Goal: Task Accomplishment & Management: Use online tool/utility

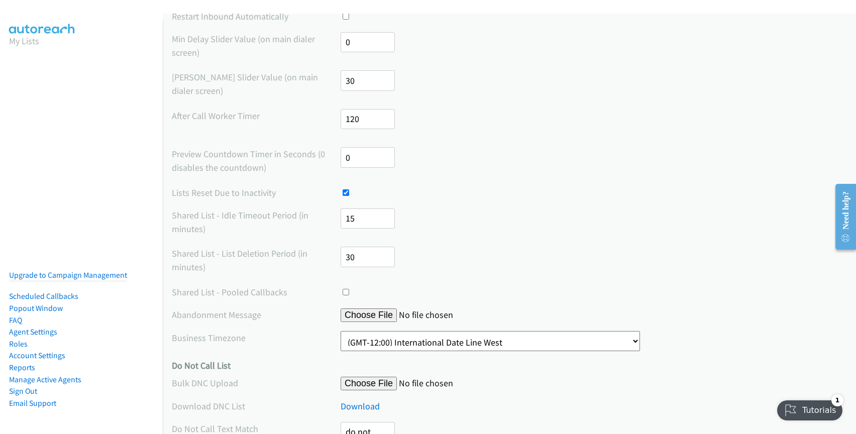
scroll to position [202, 0]
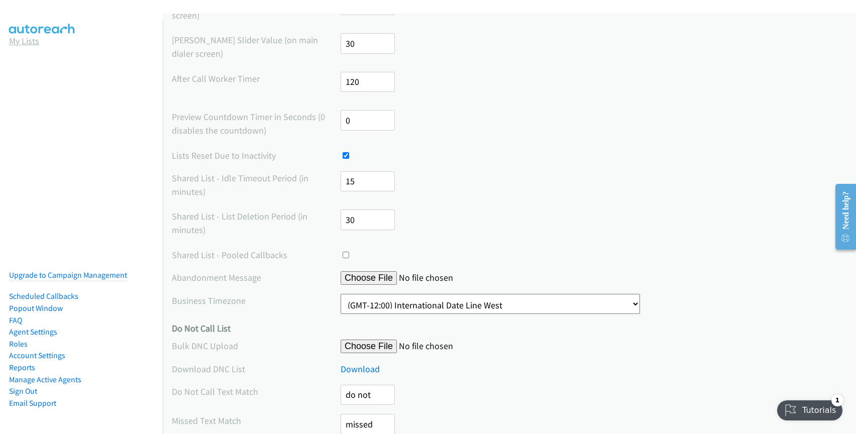
click at [19, 42] on link "My Lists" at bounding box center [24, 41] width 30 height 12
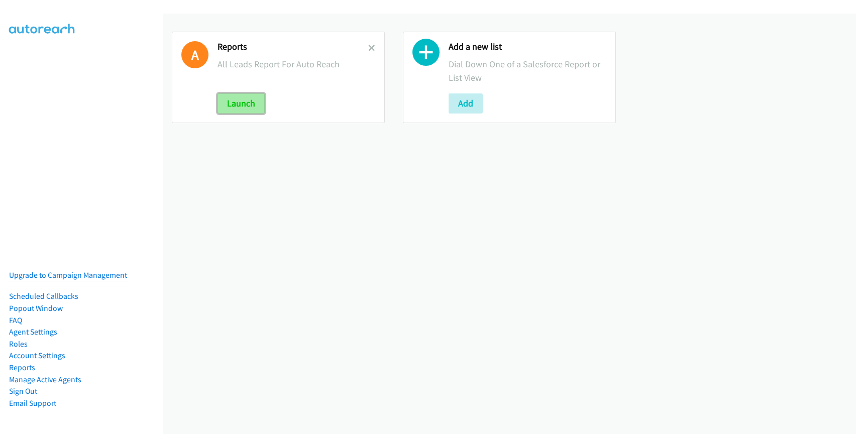
click at [259, 108] on button "Launch" at bounding box center [241, 103] width 47 height 20
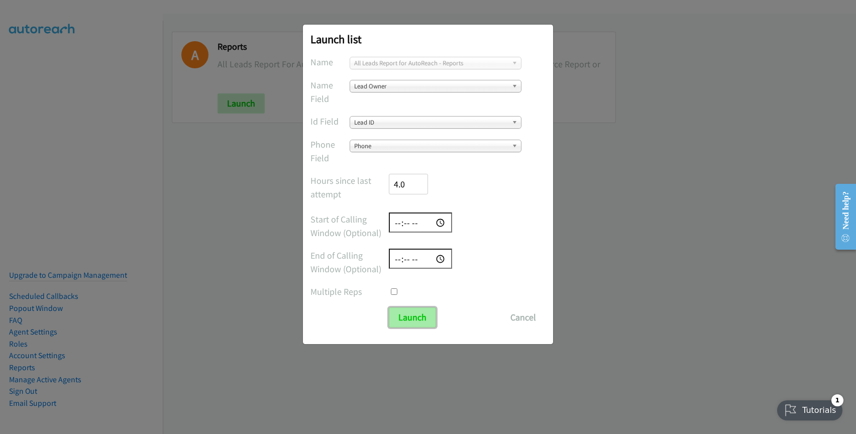
click at [412, 315] on input "Launch" at bounding box center [412, 317] width 47 height 20
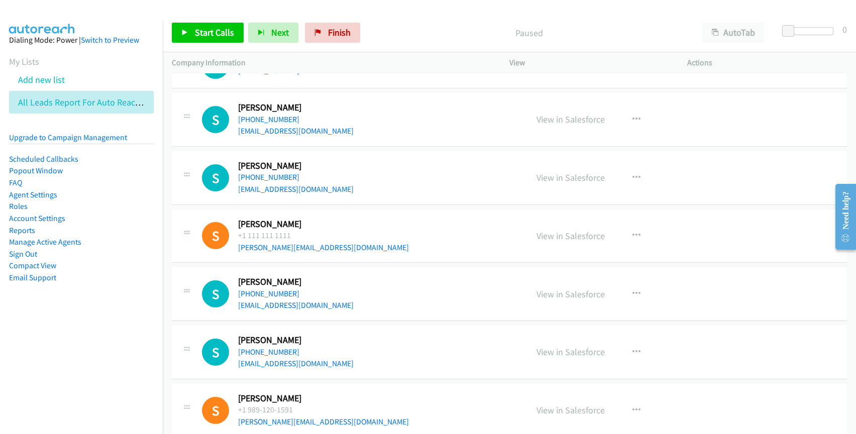
scroll to position [61605, 0]
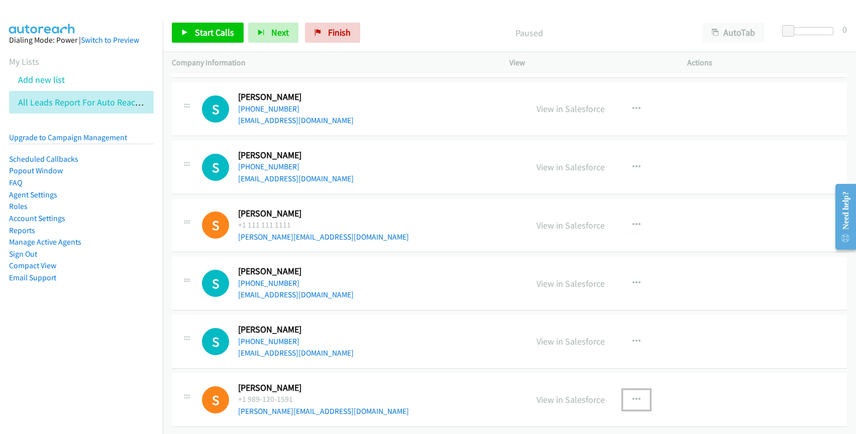
click at [633, 396] on icon "button" at bounding box center [637, 400] width 8 height 8
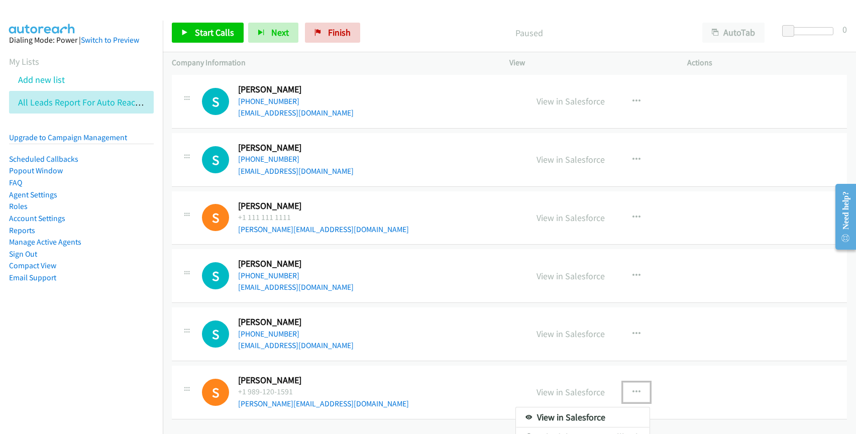
click at [704, 367] on div at bounding box center [428, 217] width 856 height 434
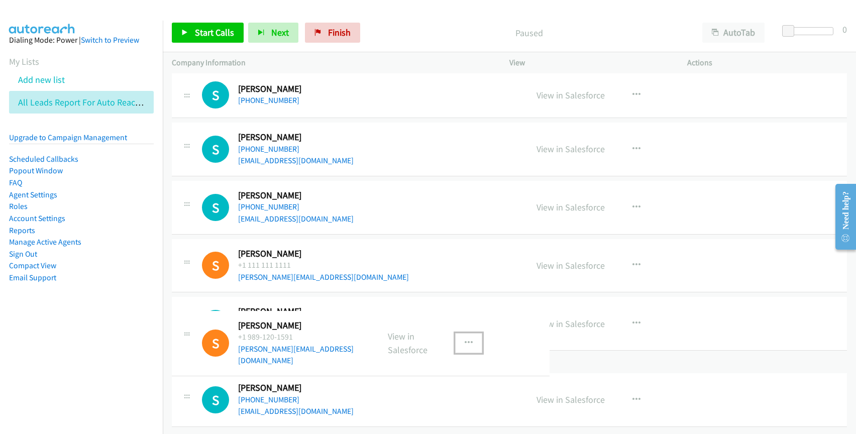
scroll to position [61564, 0]
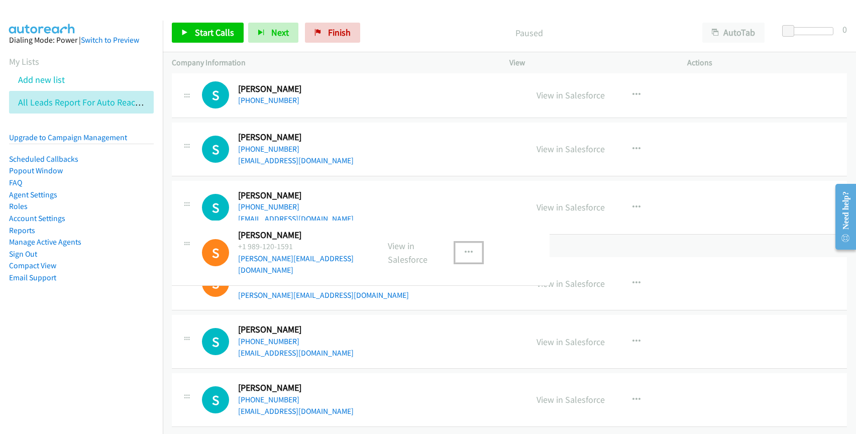
drag, startPoint x: 186, startPoint y: 389, endPoint x: 191, endPoint y: 235, distance: 153.8
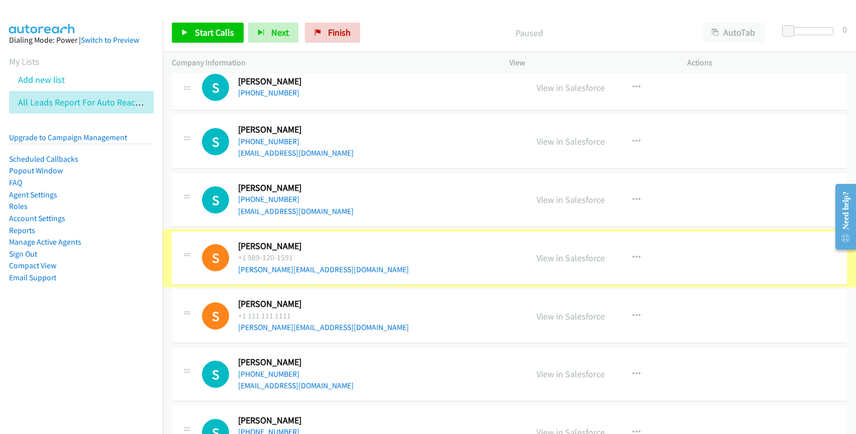
scroll to position [61605, 0]
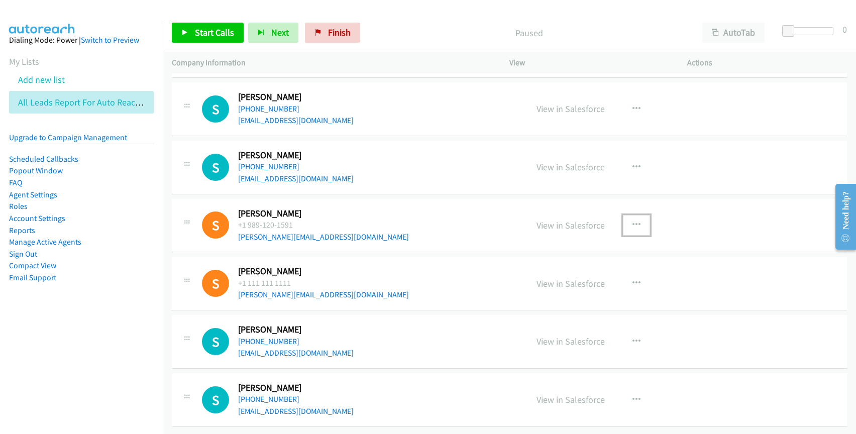
click at [633, 221] on icon "button" at bounding box center [637, 225] width 8 height 8
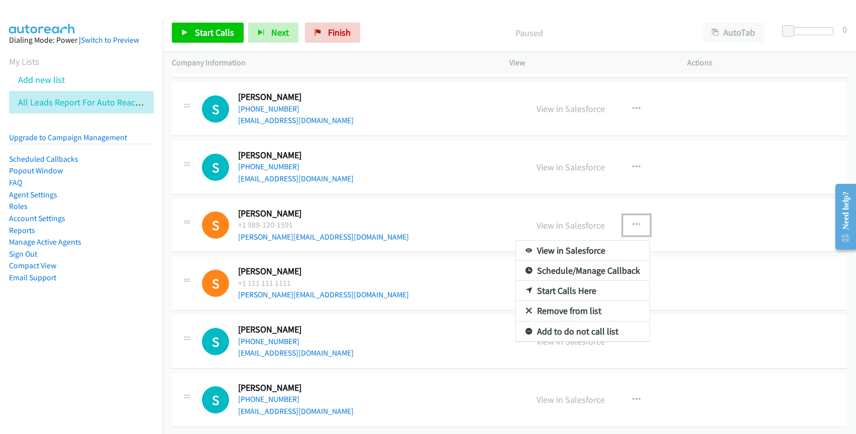
click at [569, 287] on link "Start Calls Here" at bounding box center [583, 291] width 134 height 20
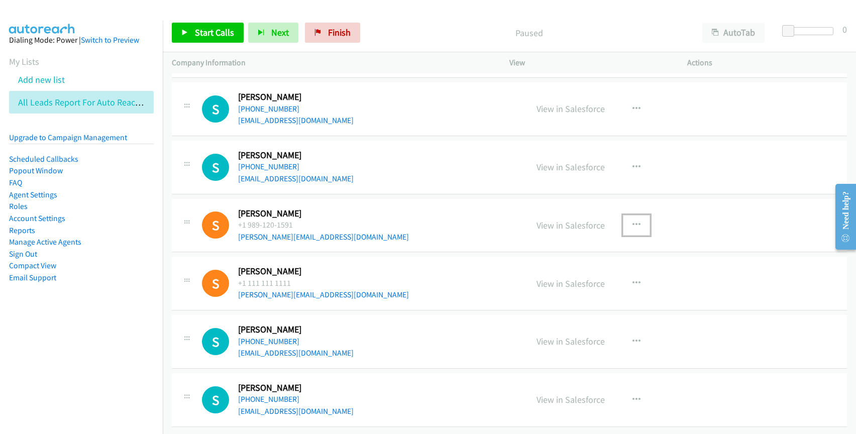
click at [237, 212] on div "S" at bounding box center [220, 225] width 36 height 27
click at [210, 33] on span "Start Calls" at bounding box center [214, 33] width 39 height 12
click at [633, 221] on icon "button" at bounding box center [637, 225] width 8 height 8
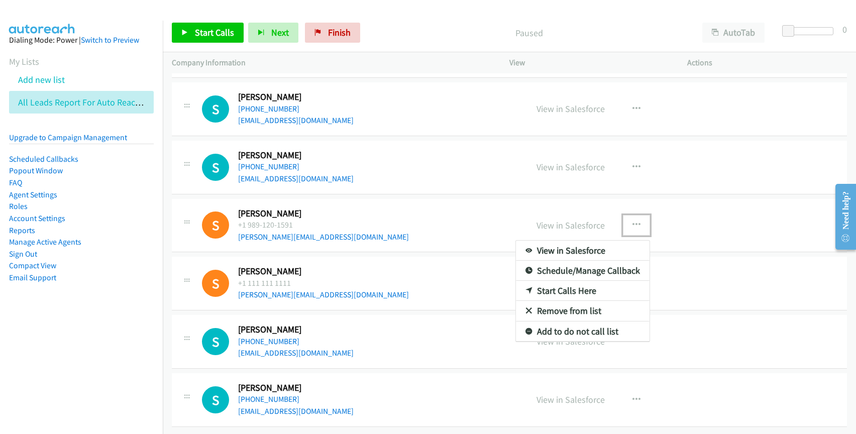
click at [213, 33] on div at bounding box center [428, 217] width 856 height 434
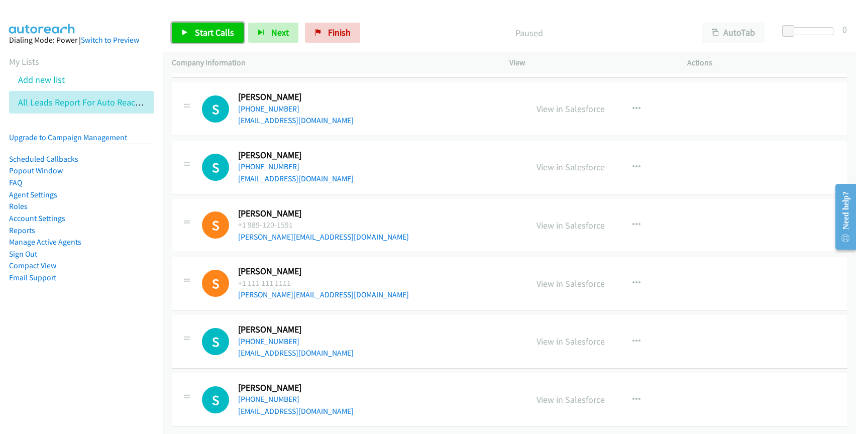
click at [182, 31] on icon at bounding box center [184, 33] width 7 height 7
click at [265, 36] on button "Next" at bounding box center [273, 33] width 50 height 20
click at [216, 32] on span "Start Calls" at bounding box center [214, 33] width 39 height 12
click at [270, 209] on h2 "Sukhi Singh" at bounding box center [323, 214] width 171 height 12
click at [633, 221] on icon "button" at bounding box center [637, 225] width 8 height 8
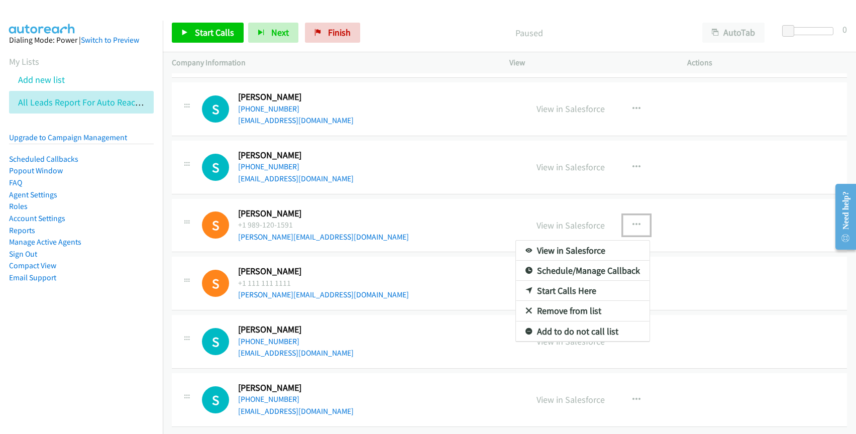
click at [555, 282] on link "Start Calls Here" at bounding box center [583, 291] width 134 height 20
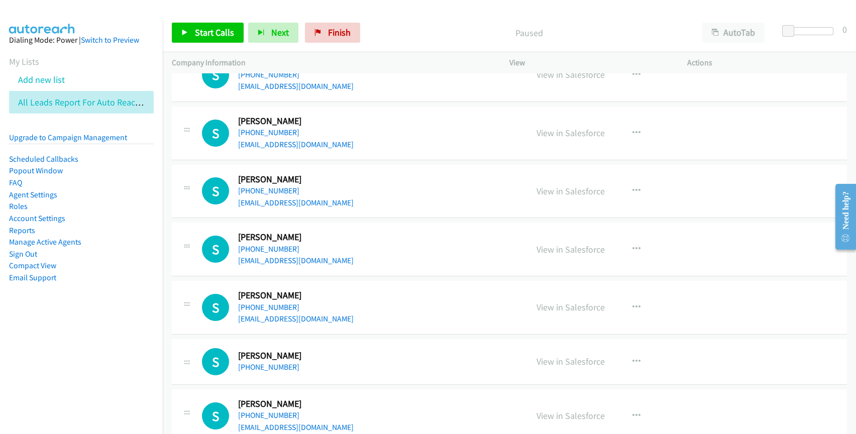
scroll to position [61051, 0]
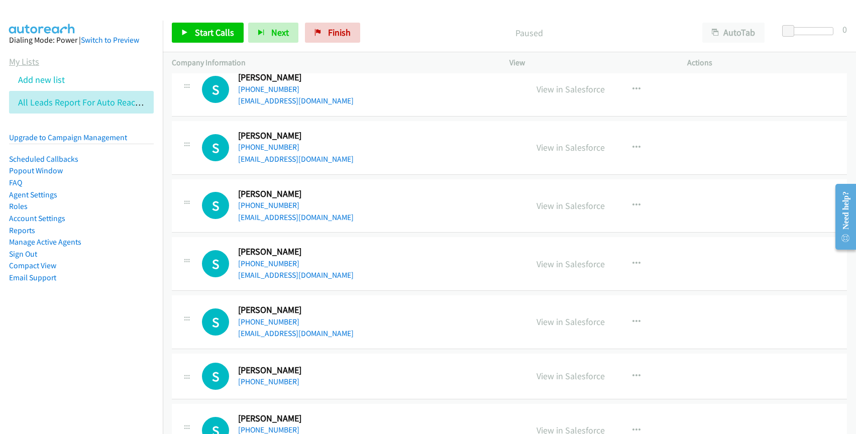
click at [30, 62] on link "My Lists" at bounding box center [24, 62] width 30 height 12
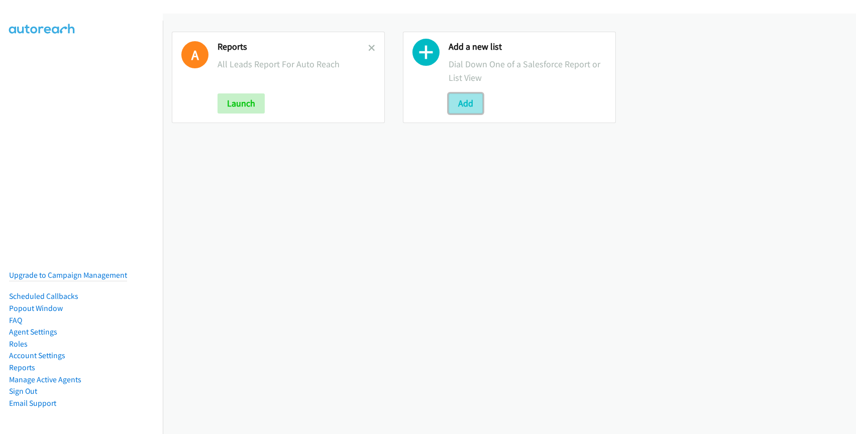
click at [470, 109] on button "Add" at bounding box center [466, 103] width 34 height 20
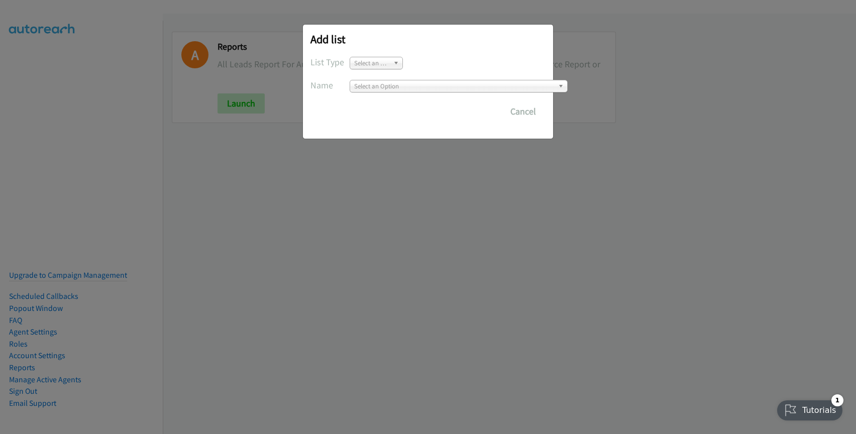
click at [366, 63] on span "Select an Option" at bounding box center [371, 63] width 35 height 12
click at [369, 92] on li "List View" at bounding box center [376, 91] width 48 height 13
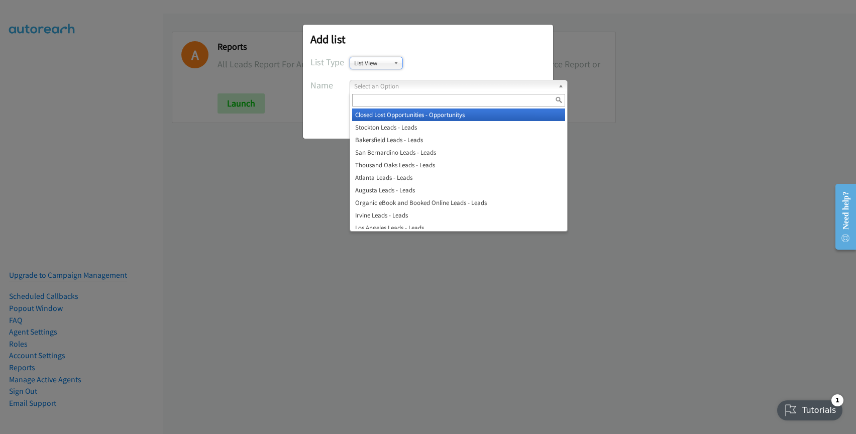
click at [386, 84] on span "Select an Option" at bounding box center [454, 86] width 200 height 12
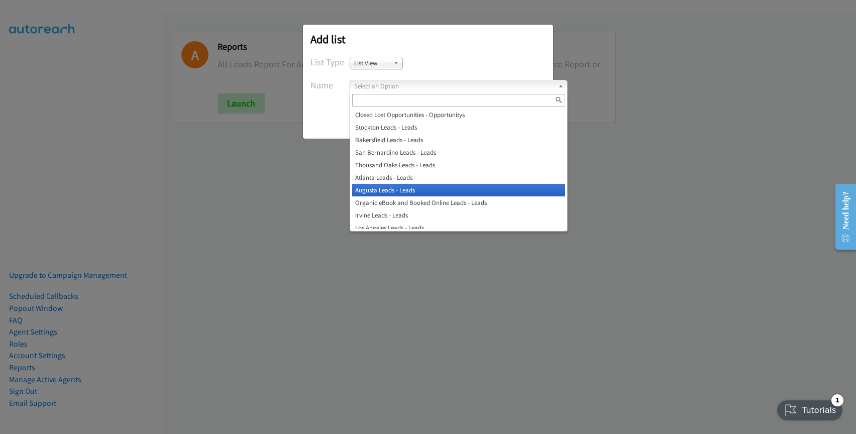
scroll to position [341, 0]
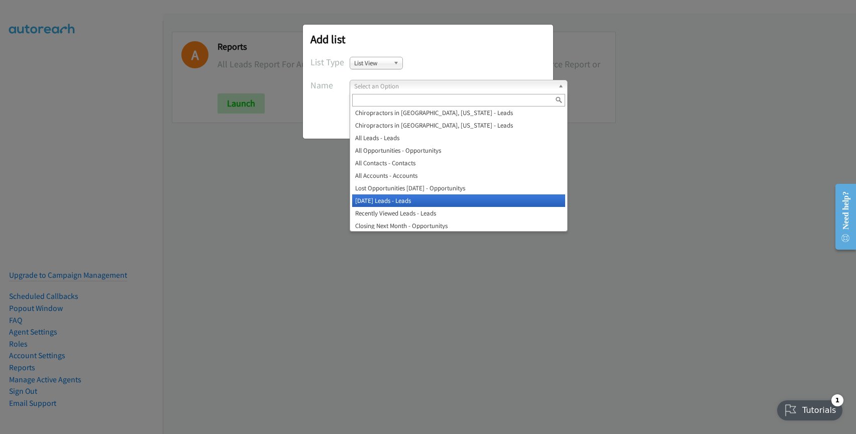
click at [420, 200] on li "Today's Leads - Leads" at bounding box center [458, 200] width 213 height 13
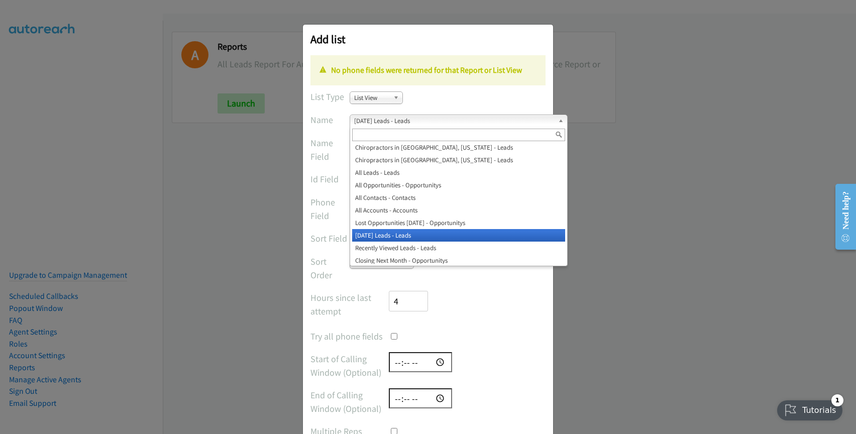
click at [381, 120] on span "Today's Leads - Leads" at bounding box center [454, 121] width 200 height 12
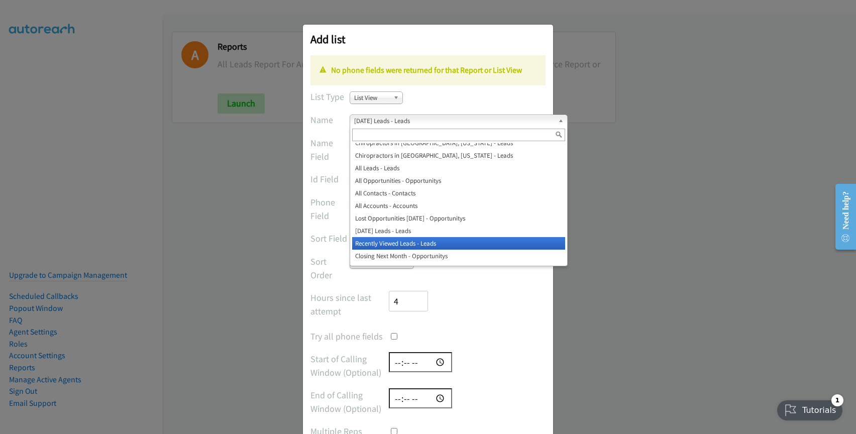
scroll to position [374, 0]
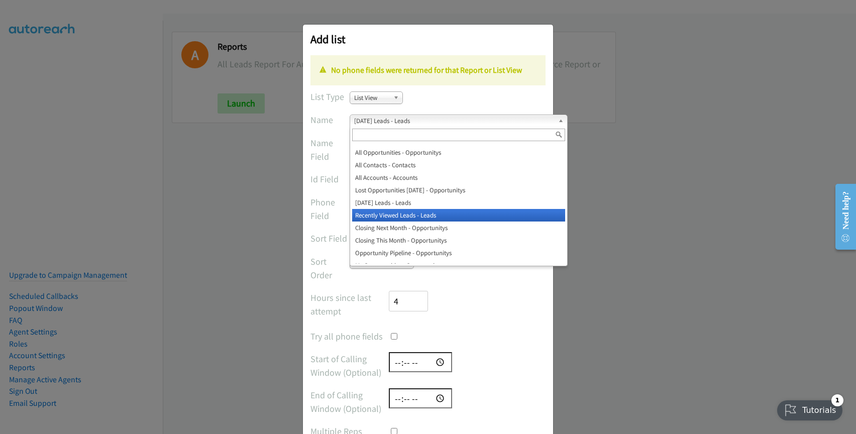
click at [392, 211] on li "Recently Viewed Leads - Leads" at bounding box center [458, 215] width 213 height 13
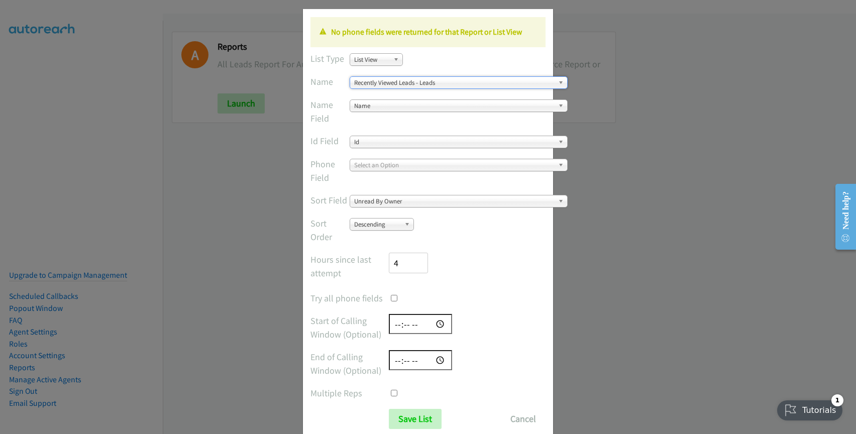
scroll to position [64, 0]
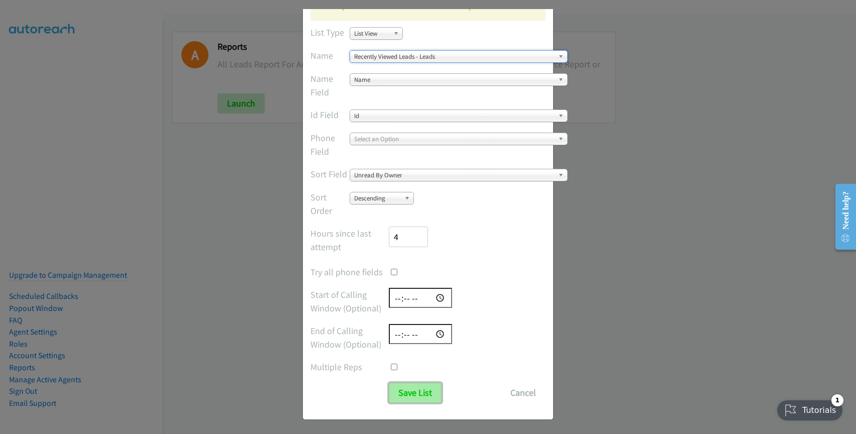
click at [396, 390] on input "Save List" at bounding box center [415, 393] width 53 height 20
click at [409, 395] on input "Save List" at bounding box center [415, 393] width 53 height 20
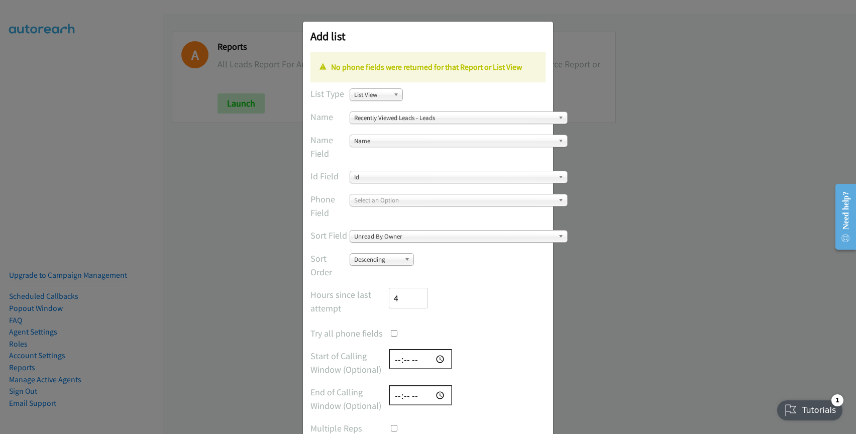
scroll to position [0, 0]
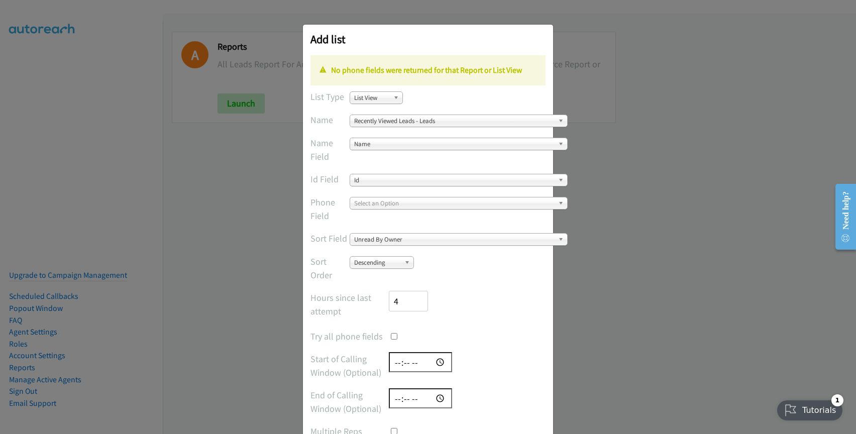
click at [416, 123] on span "Recently Viewed Leads - Leads" at bounding box center [454, 121] width 200 height 12
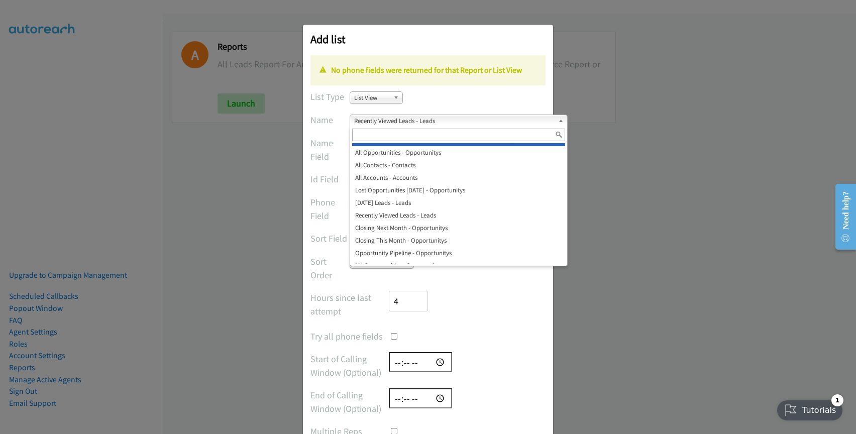
scroll to position [364, 0]
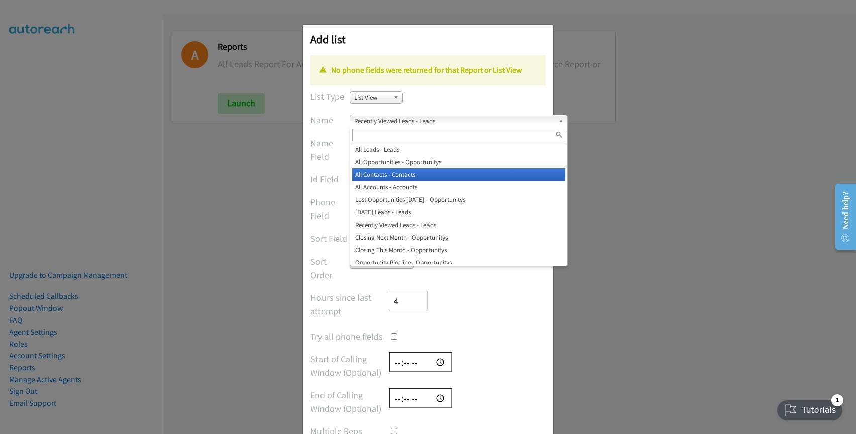
click at [393, 170] on li "All Contacts - Contacts" at bounding box center [458, 174] width 213 height 13
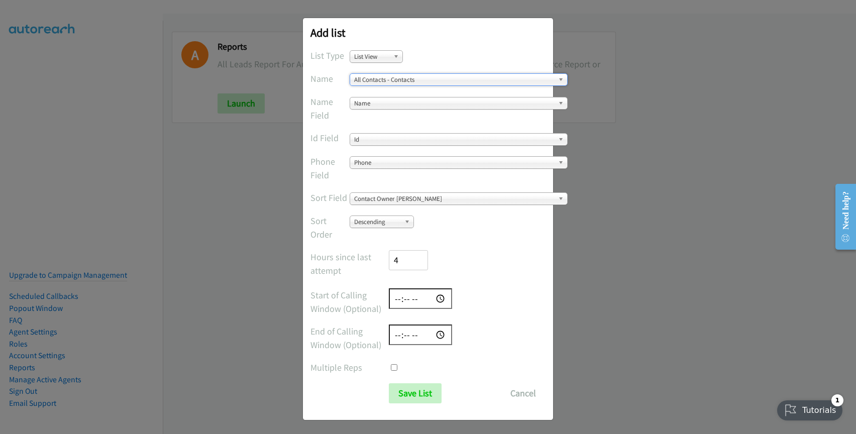
scroll to position [7, 0]
click at [415, 391] on input "Save List" at bounding box center [415, 393] width 53 height 20
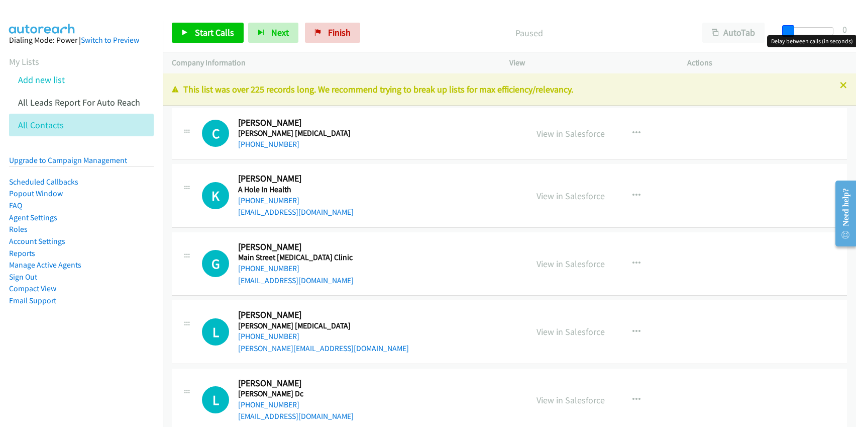
click at [791, 31] on span at bounding box center [788, 31] width 12 height 12
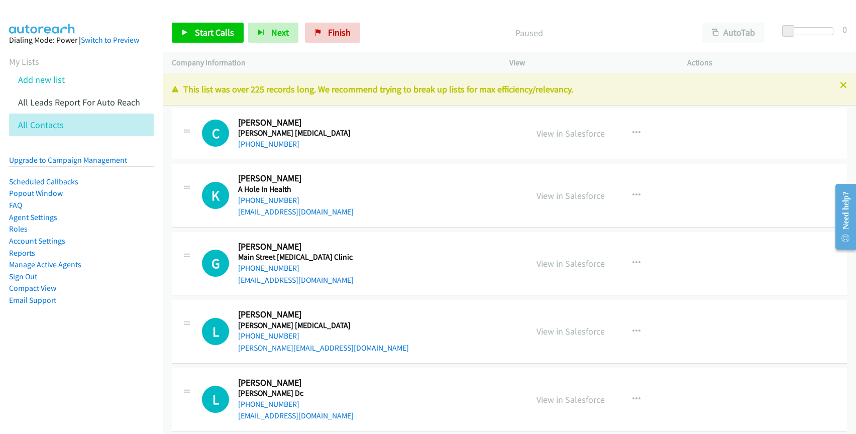
click at [791, 31] on span at bounding box center [788, 31] width 12 height 12
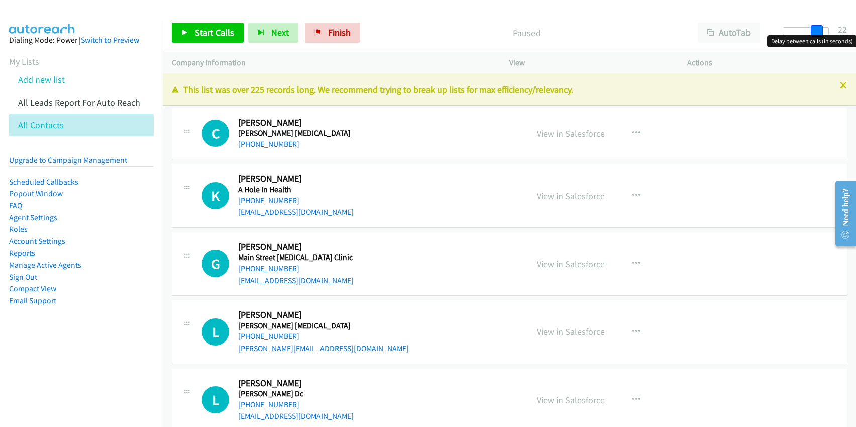
click at [822, 30] on div at bounding box center [806, 31] width 46 height 8
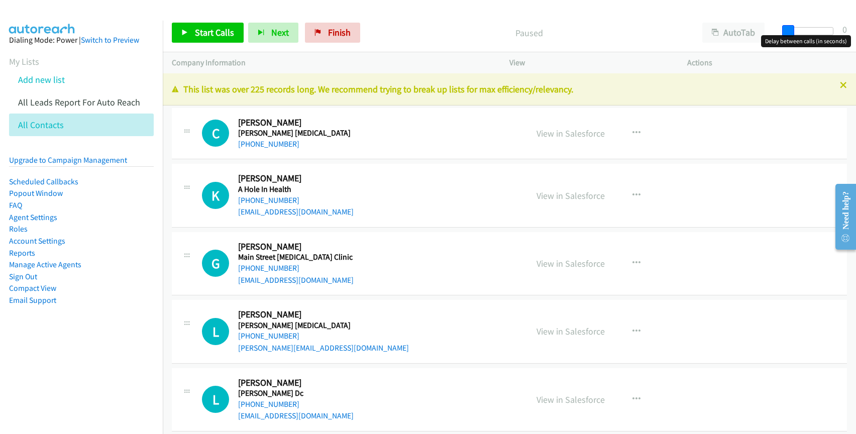
drag, startPoint x: 790, startPoint y: 32, endPoint x: 769, endPoint y: 30, distance: 20.7
click at [769, 30] on div "Start Calls Pause Next Finish Paused AutoTab AutoTab 0" at bounding box center [509, 33] width 693 height 39
click at [580, 44] on div "Start Calls Pause Next Finish Paused AutoTab AutoTab 0" at bounding box center [509, 33] width 693 height 39
click at [273, 28] on span "Next" at bounding box center [280, 33] width 18 height 12
click at [201, 32] on span "Start Calls" at bounding box center [214, 33] width 39 height 12
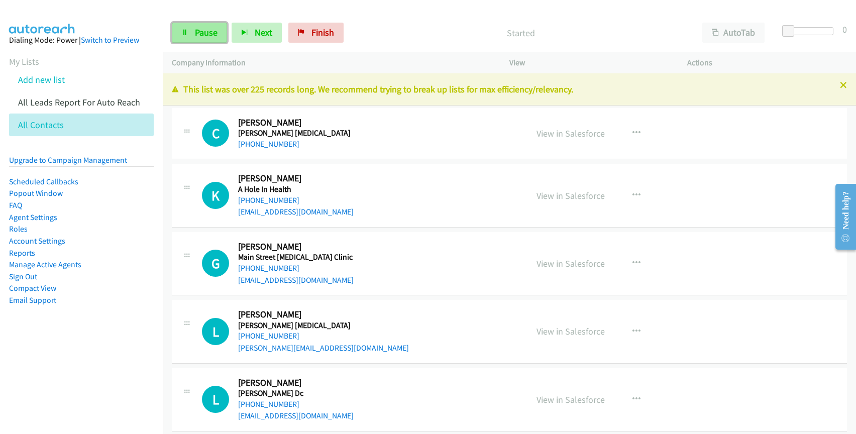
click at [186, 32] on icon at bounding box center [184, 33] width 7 height 7
click at [265, 145] on link "[PHONE_NUMBER]" at bounding box center [268, 144] width 61 height 10
click at [633, 129] on icon "button" at bounding box center [637, 133] width 8 height 8
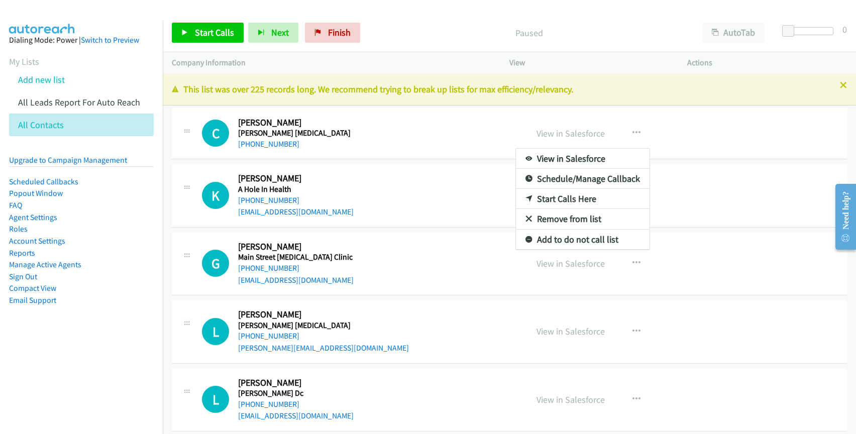
click at [101, 40] on link "Switch to Preview" at bounding box center [110, 40] width 58 height 10
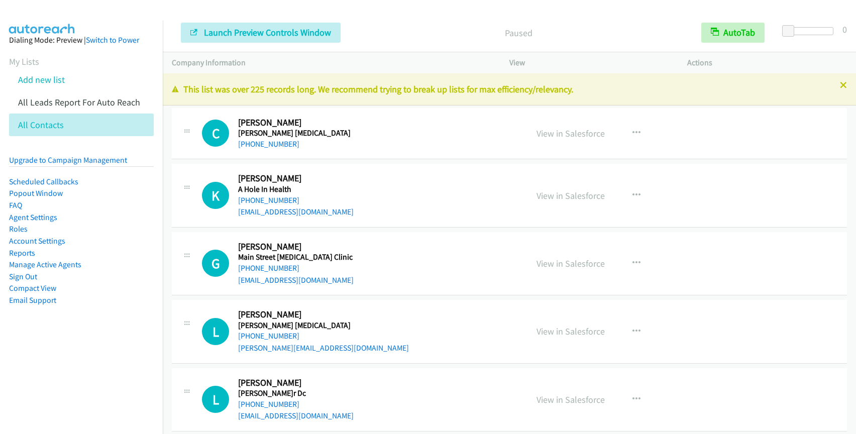
click at [50, 41] on div "Dialing Mode: Preview | Switch to Power" at bounding box center [81, 40] width 145 height 12
click at [633, 134] on icon "button" at bounding box center [637, 133] width 8 height 8
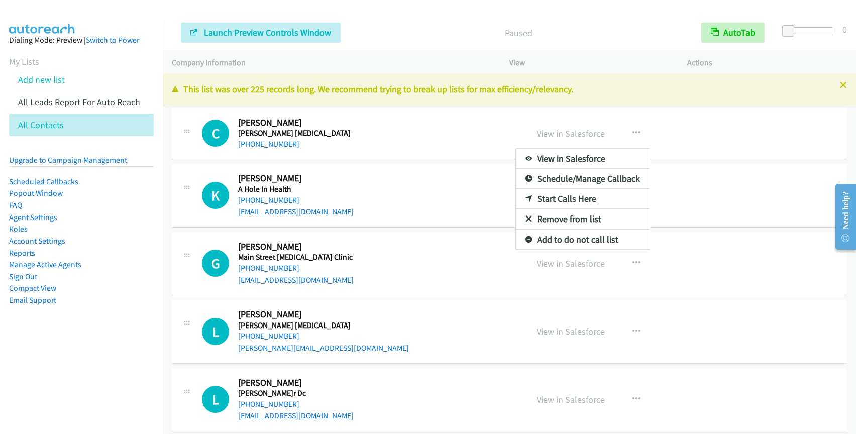
click at [76, 57] on section "My Lists Add new list All Leads Report For Auto Reach All Contacts" at bounding box center [81, 95] width 145 height 81
